Goal: Feedback & Contribution: Submit feedback/report problem

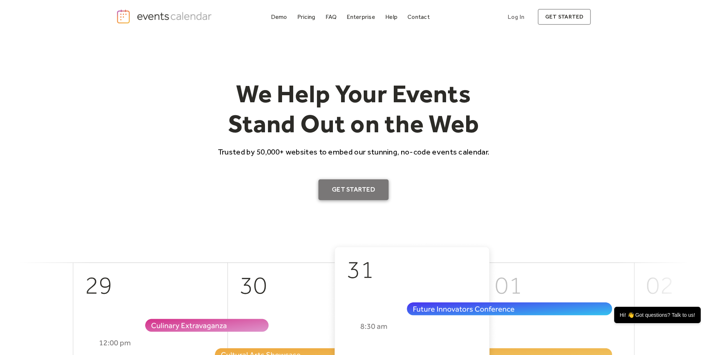
click at [341, 187] on link "Get Started" at bounding box center [353, 190] width 70 height 21
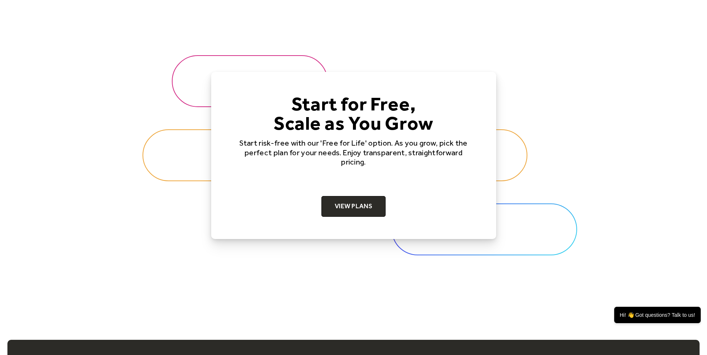
scroll to position [2477, 0]
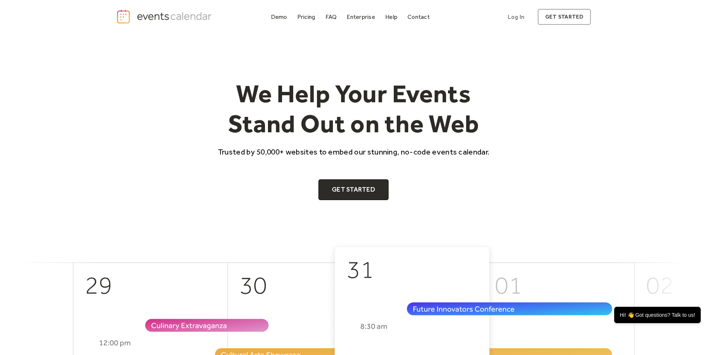
click at [165, 141] on div "We Help Your Events Stand Out on the Web Trusted by 50,000+ websites to embed o…" at bounding box center [353, 140] width 475 height 122
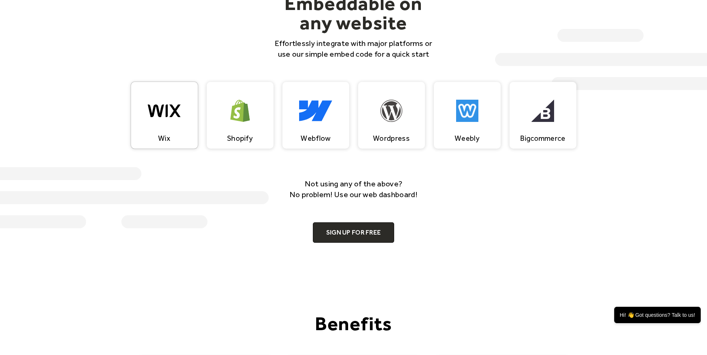
scroll to position [727, 0]
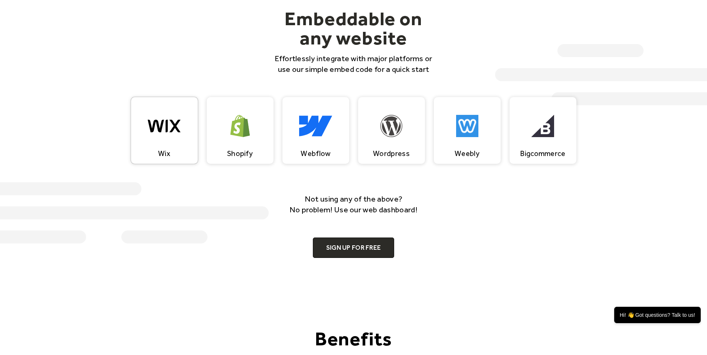
click at [166, 132] on img at bounding box center [164, 126] width 33 height 22
click at [378, 137] on div "Wordpress" at bounding box center [391, 130] width 67 height 67
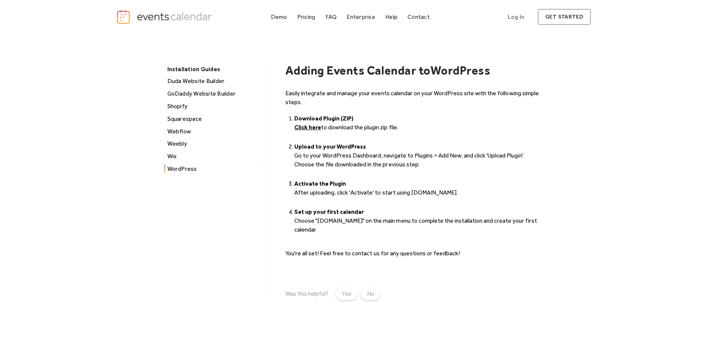
click at [307, 127] on strong "Click here" at bounding box center [307, 127] width 27 height 7
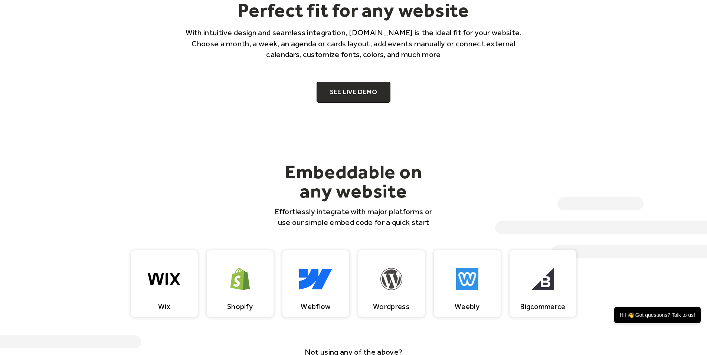
scroll to position [744, 0]
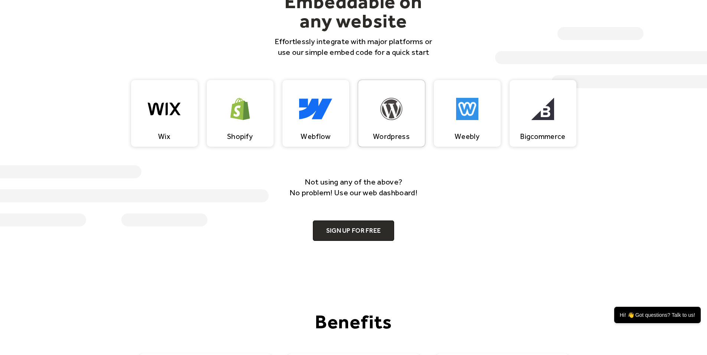
click at [396, 125] on div "Wordpress" at bounding box center [391, 113] width 67 height 67
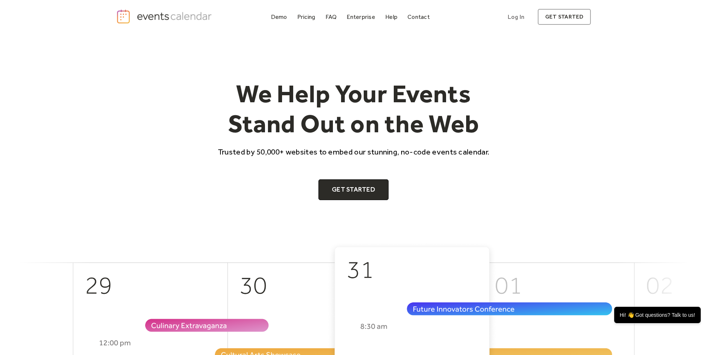
click at [172, 119] on div "We Help Your Events Stand Out on the Web Trusted by 50,000+ websites to embed o…" at bounding box center [353, 140] width 475 height 122
click at [415, 18] on div "Contact" at bounding box center [418, 17] width 22 height 4
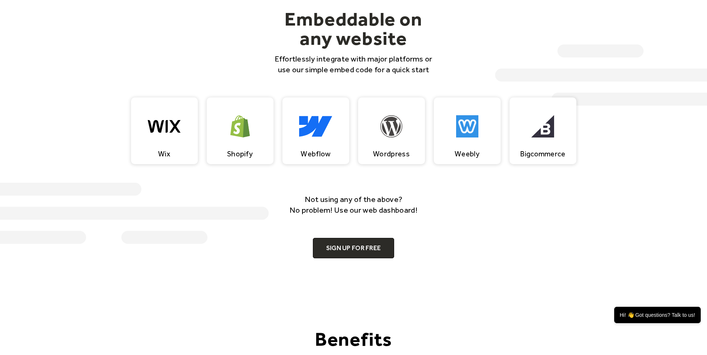
scroll to position [722, 0]
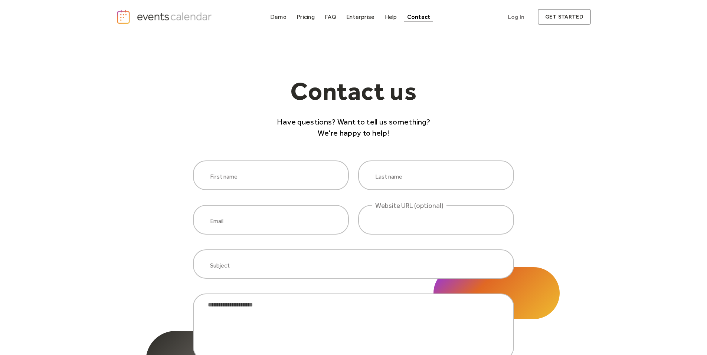
click at [213, 67] on div "Contact us Have questions? Want to tell us something? We're happy to help! Firs…" at bounding box center [353, 249] width 321 height 431
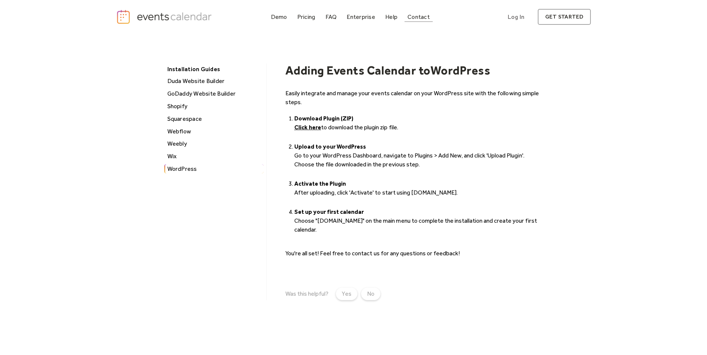
click at [417, 16] on div "Contact" at bounding box center [418, 17] width 22 height 4
